Goal: Information Seeking & Learning: Understand process/instructions

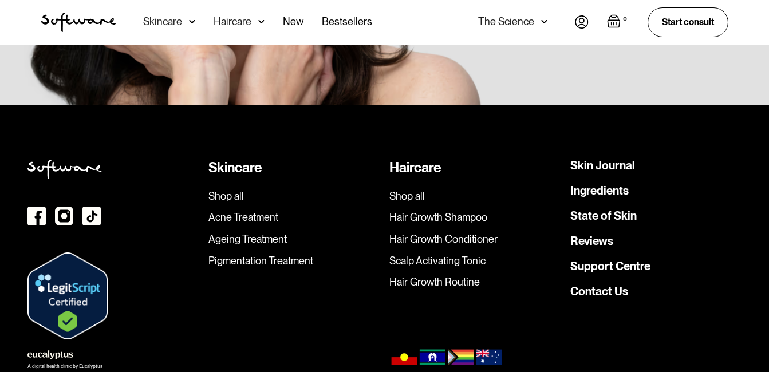
scroll to position [3295, 0]
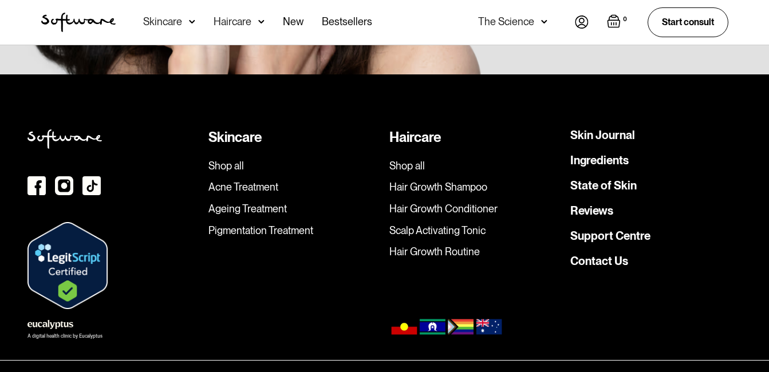
click at [351, 371] on link "Terms & Conditions" at bounding box center [352, 376] width 58 height 11
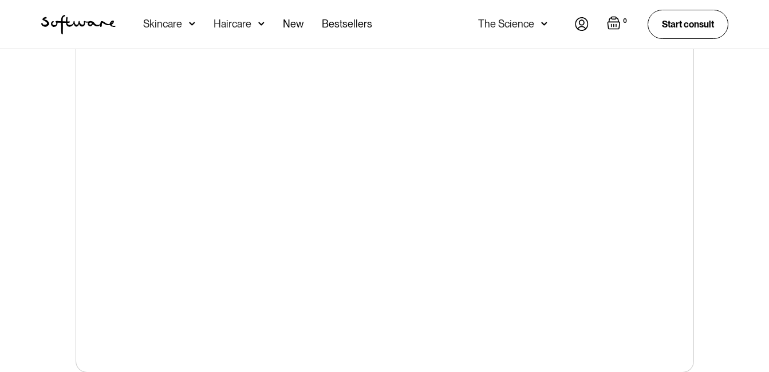
scroll to position [128, 0]
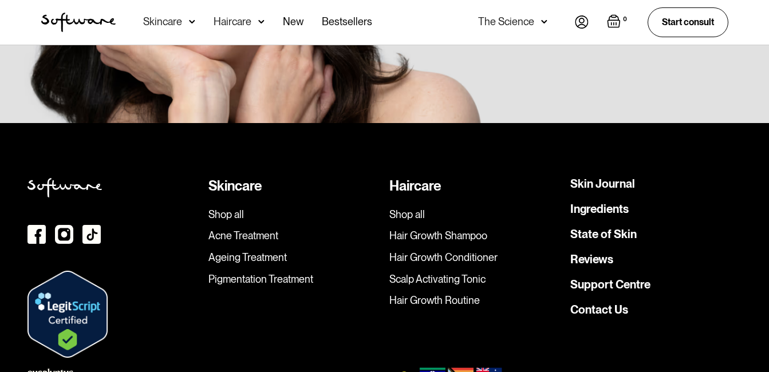
scroll to position [3295, 0]
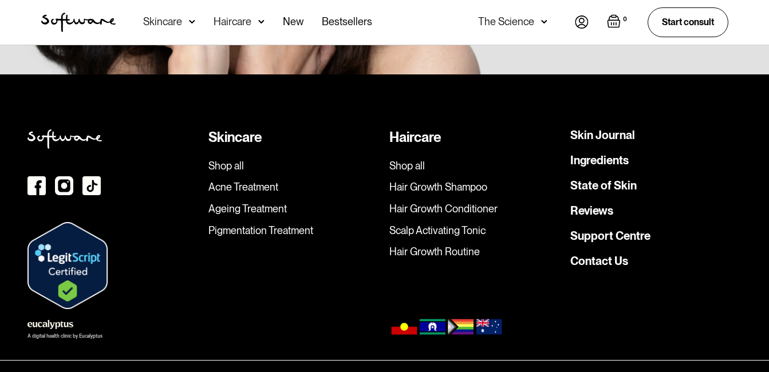
click at [427, 371] on link "Fulfilment, Shipping & Returns Policy" at bounding box center [444, 376] width 106 height 11
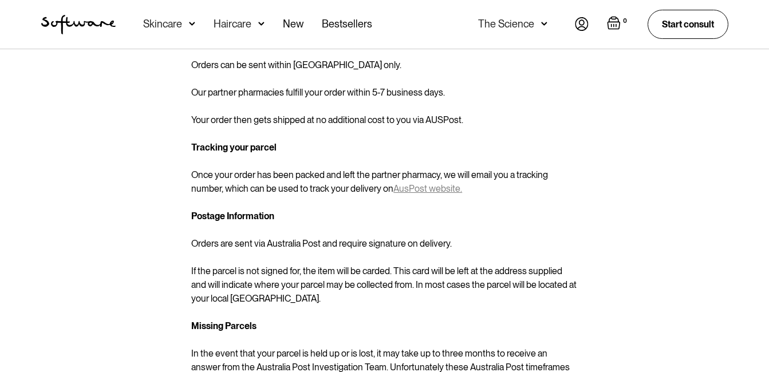
scroll to position [72, 0]
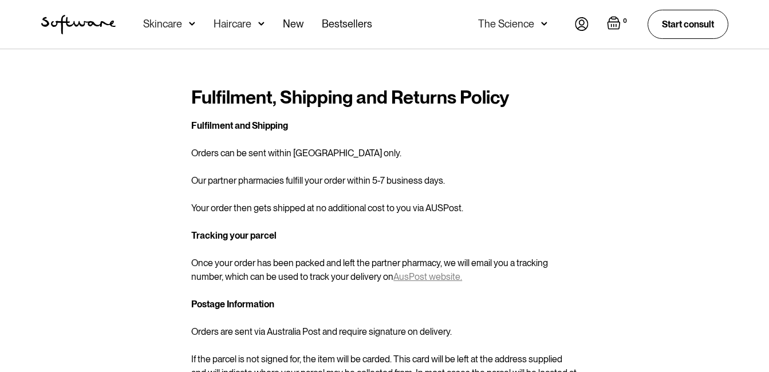
click at [191, 94] on strong "Fulfilment, Shipping and Returns Policy" at bounding box center [350, 97] width 318 height 22
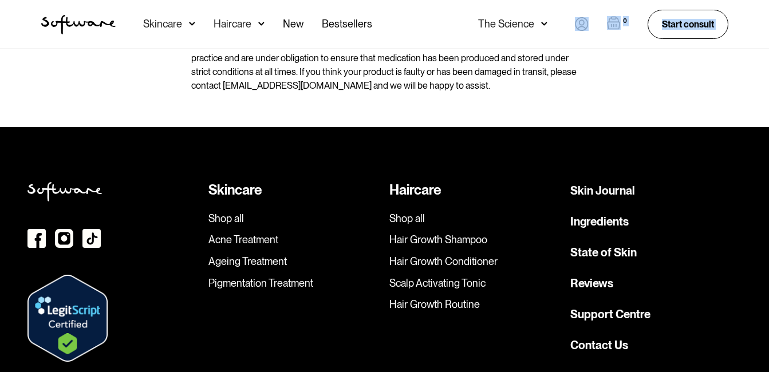
scroll to position [1118, 0]
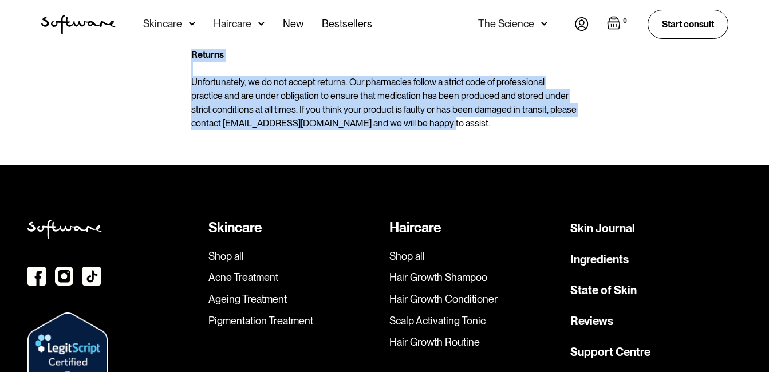
drag, startPoint x: 191, startPoint y: 94, endPoint x: 413, endPoint y: 122, distance: 223.3
copy div "Fulfilment, Shipping and Returns Policy Fulfilment and Shipping ‍ Orders can be…"
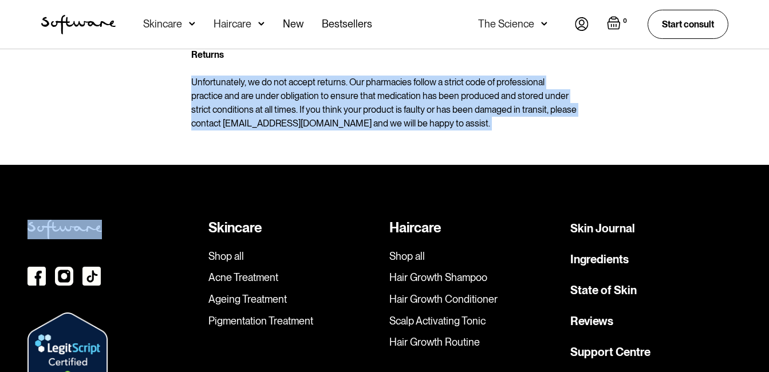
click at [597, 347] on link "Support Centre" at bounding box center [610, 351] width 80 height 17
